Goal: Task Accomplishment & Management: Manage account settings

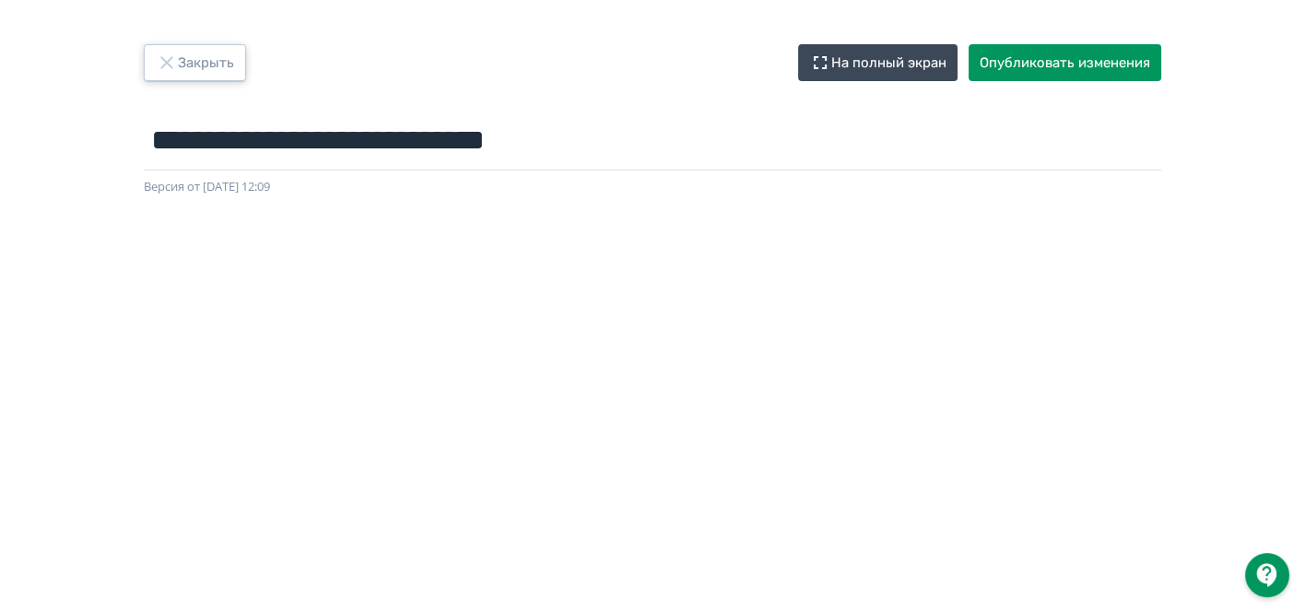
click at [200, 56] on button "Закрыть" at bounding box center [195, 62] width 102 height 37
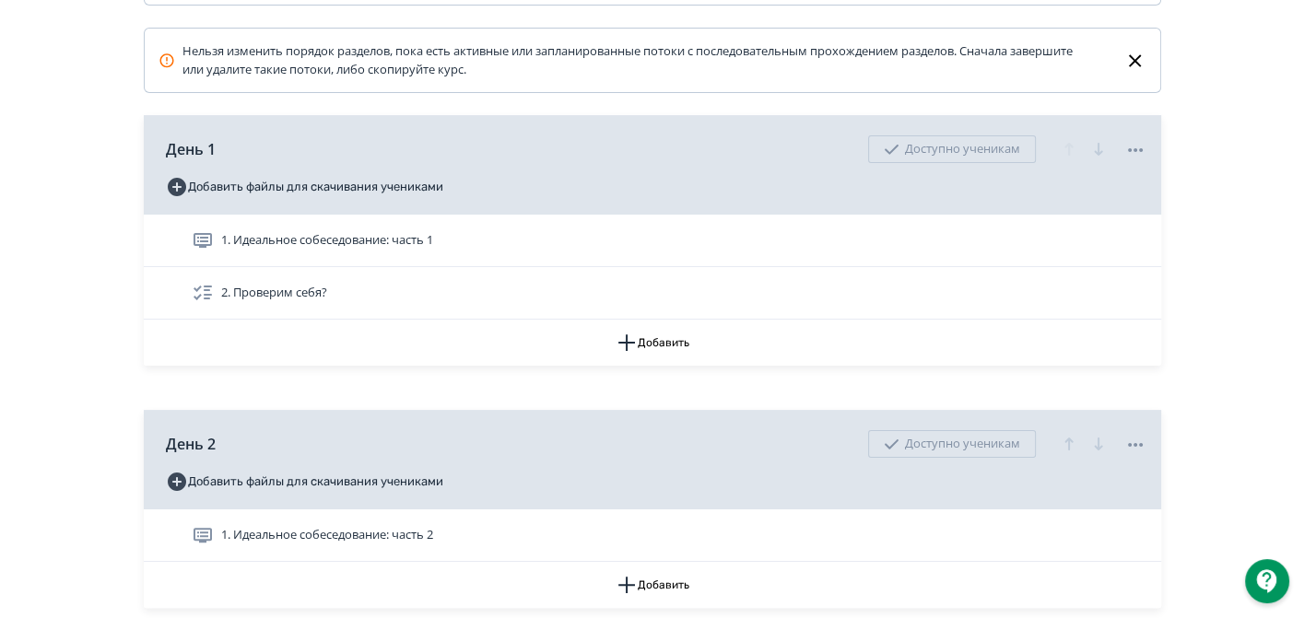
scroll to position [503, 0]
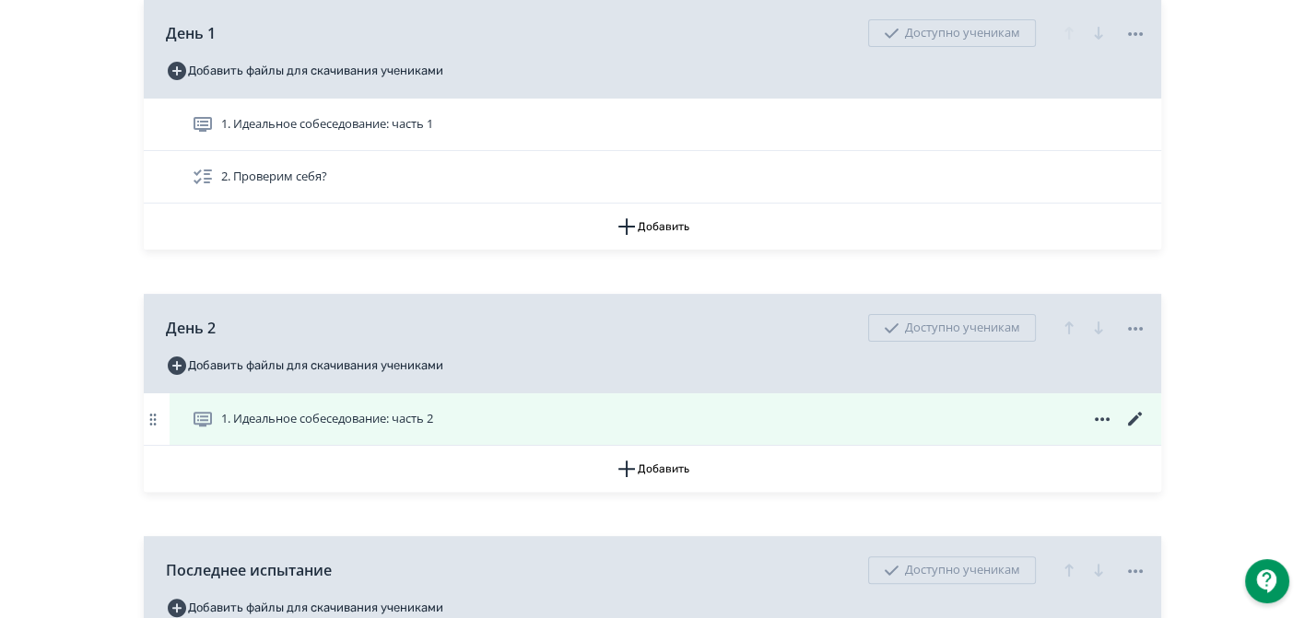
click at [1102, 408] on icon at bounding box center [1102, 419] width 22 height 22
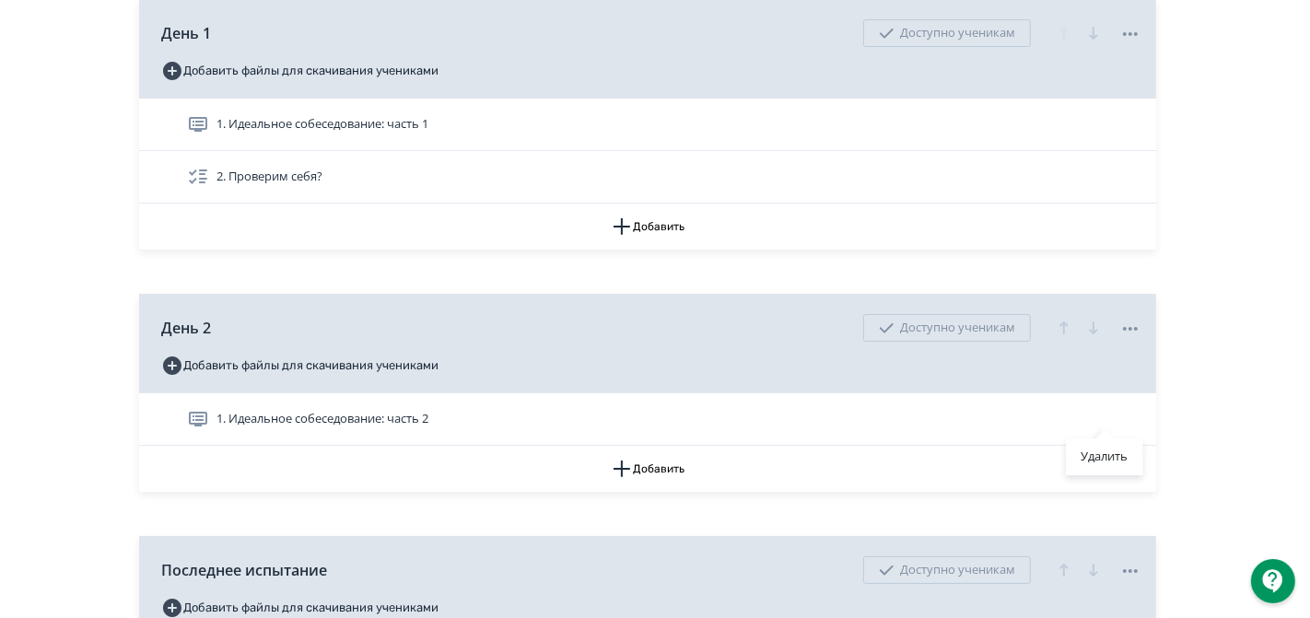
click at [1289, 373] on div "Удалить" at bounding box center [655, 309] width 1310 height 618
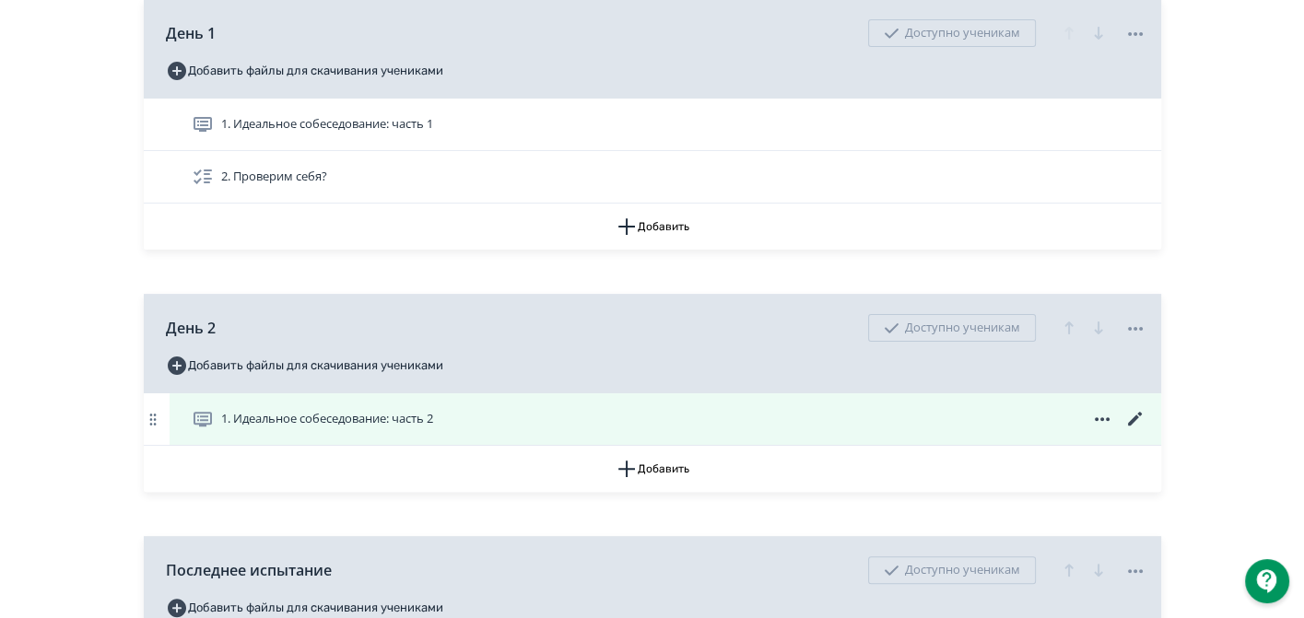
click at [1129, 421] on icon at bounding box center [1134, 419] width 14 height 14
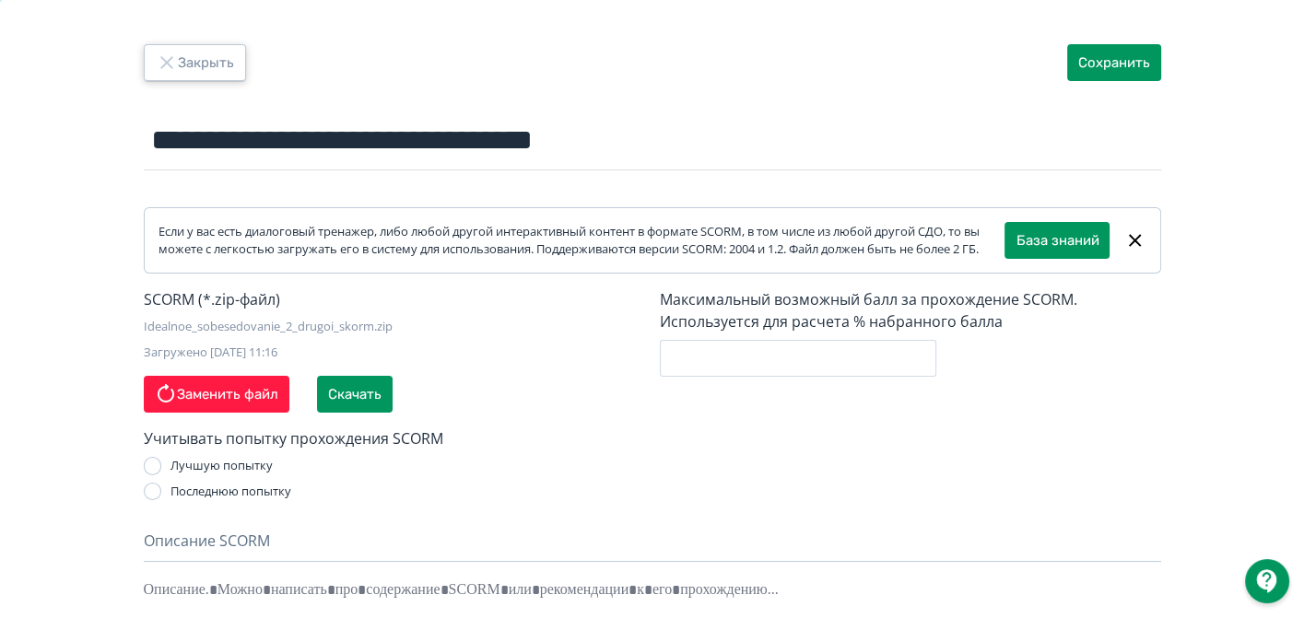
click at [210, 57] on button "Закрыть" at bounding box center [195, 62] width 102 height 37
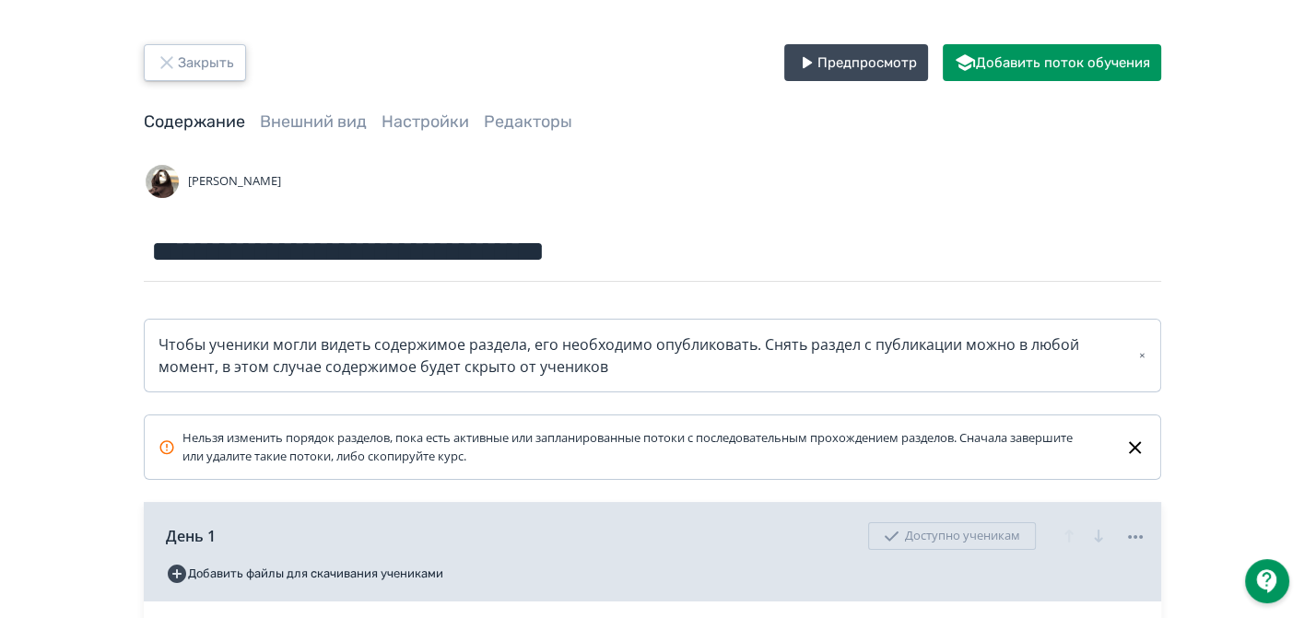
click at [212, 68] on button "Закрыть" at bounding box center [195, 62] width 102 height 37
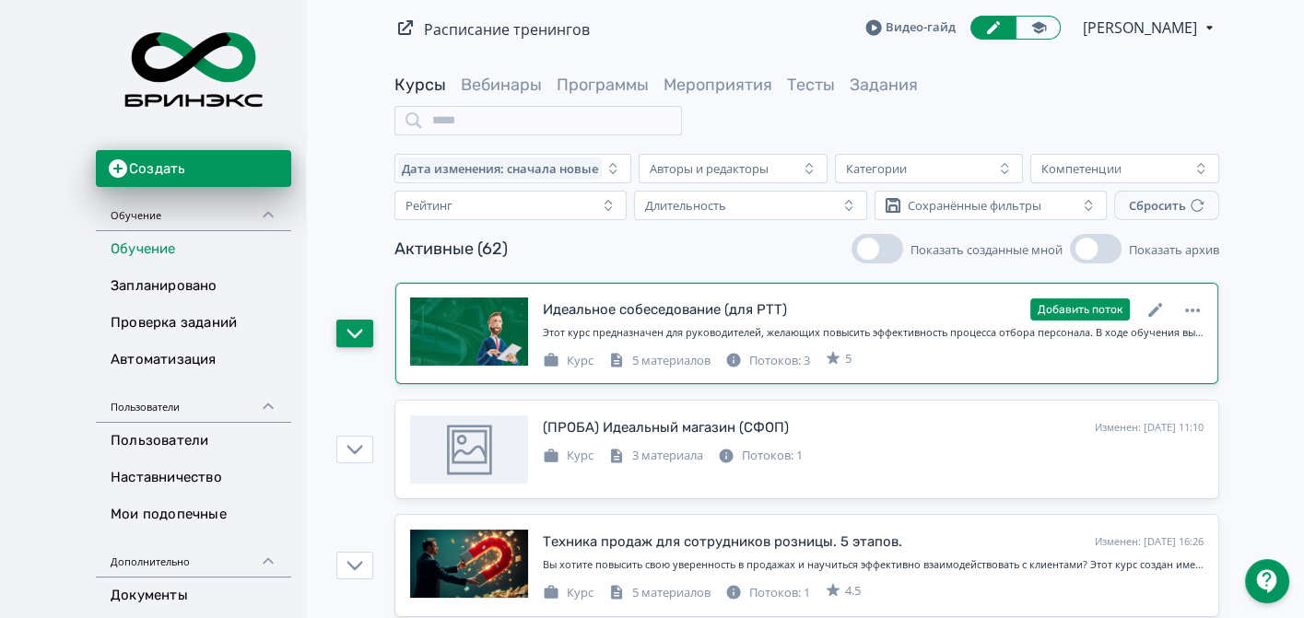
click at [369, 330] on button "button" at bounding box center [354, 334] width 37 height 28
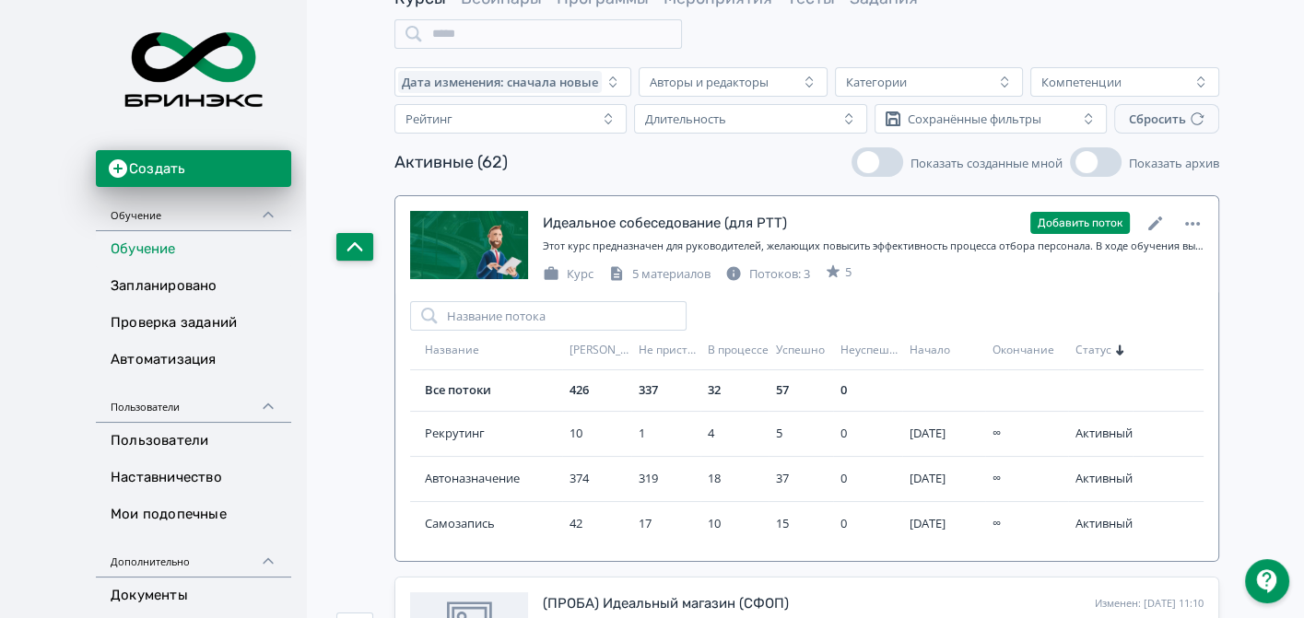
scroll to position [307, 0]
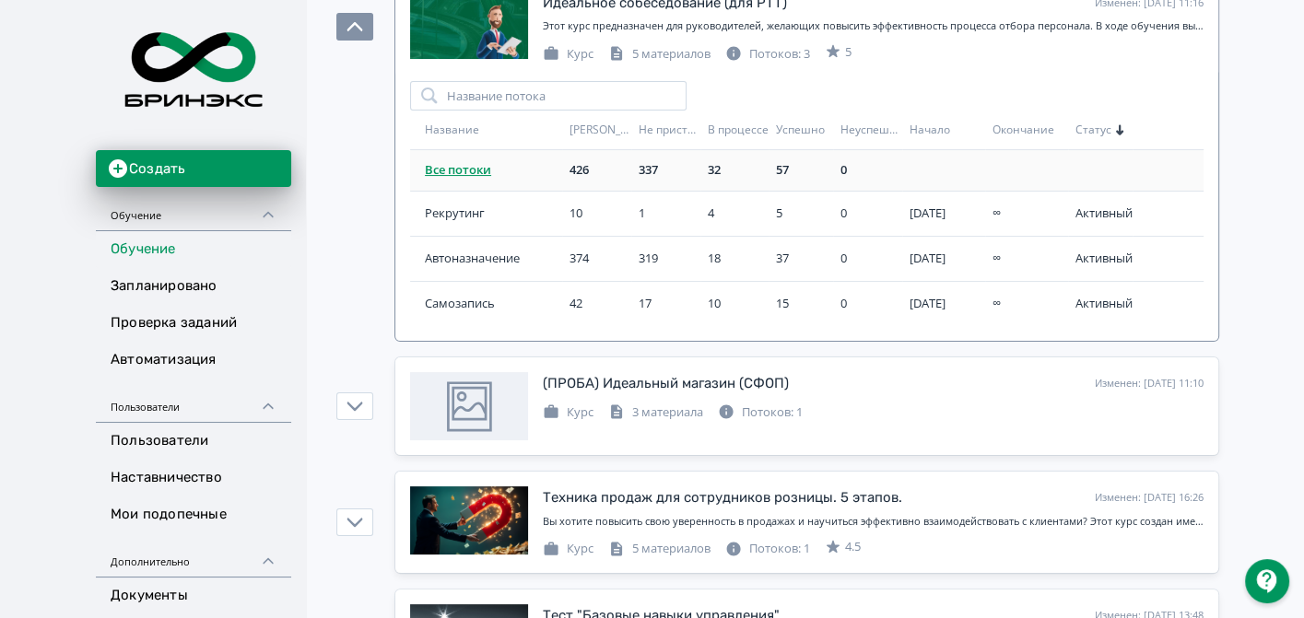
click at [477, 164] on link "Все потоки" at bounding box center [458, 169] width 66 height 17
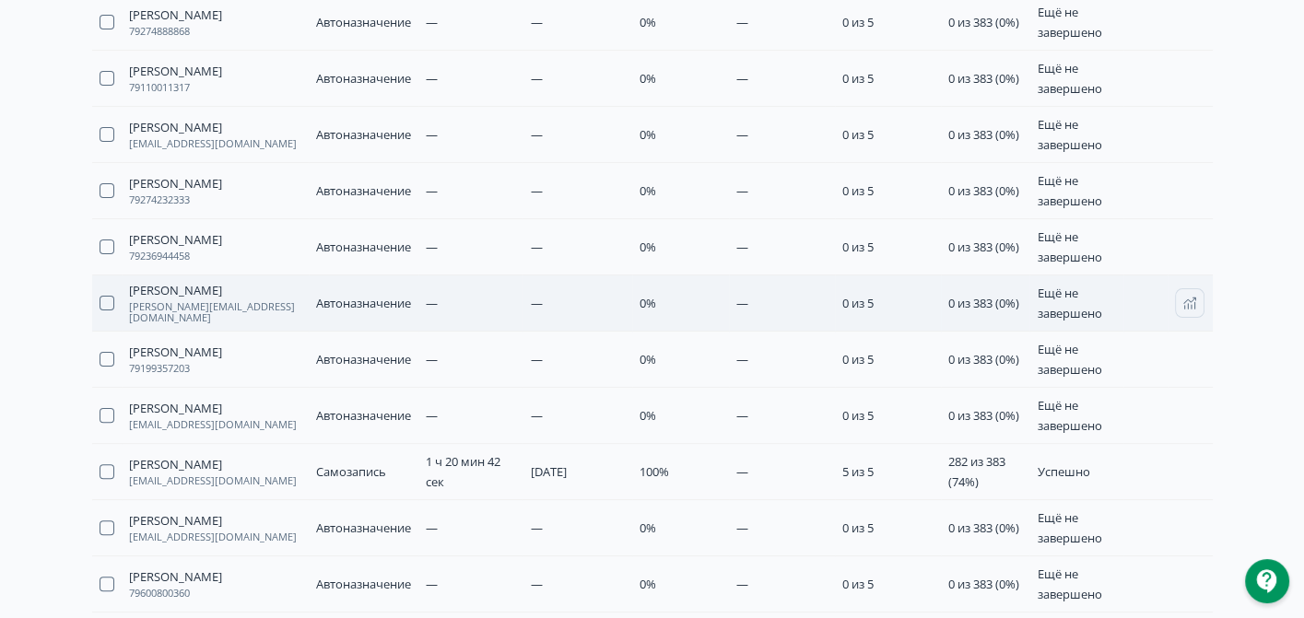
scroll to position [573, 0]
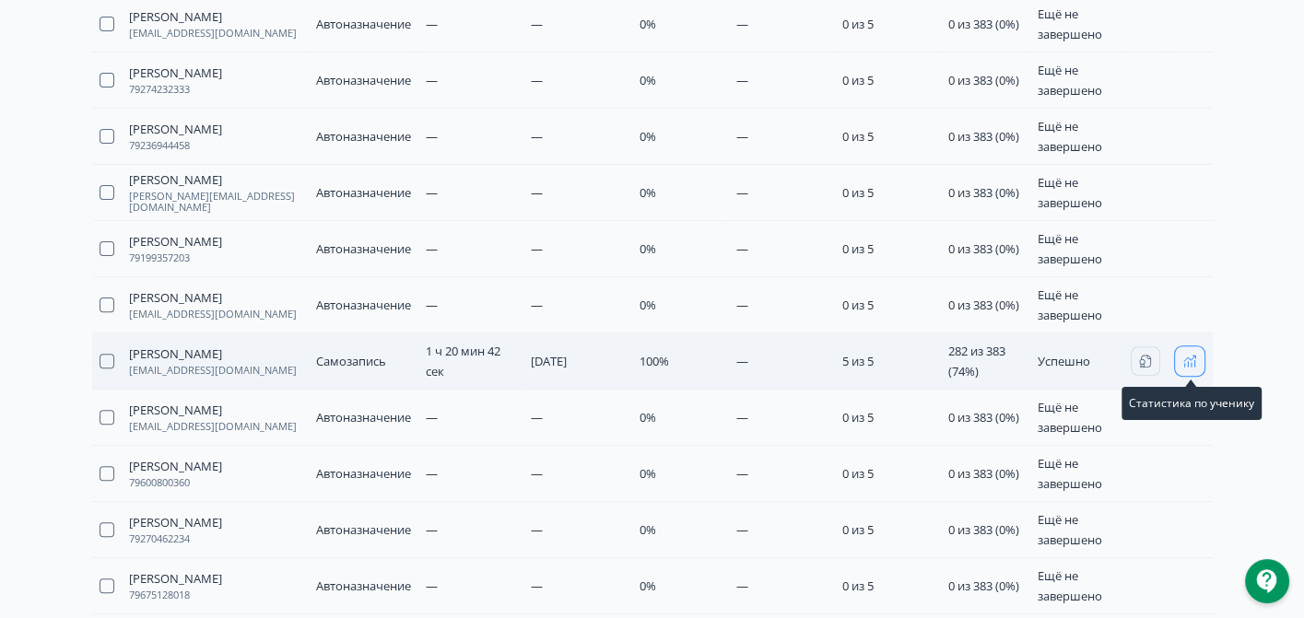
click at [1192, 363] on icon "button" at bounding box center [1189, 361] width 15 height 15
